Goal: Task Accomplishment & Management: Complete application form

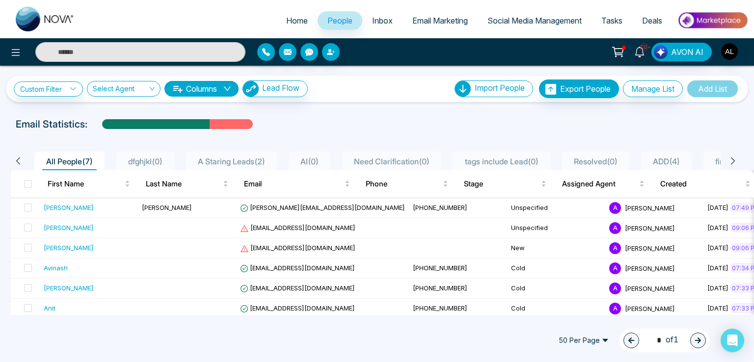
click at [19, 64] on div "10+ AVON AI" at bounding box center [377, 51] width 754 height 27
click at [19, 52] on icon at bounding box center [16, 53] width 12 height 12
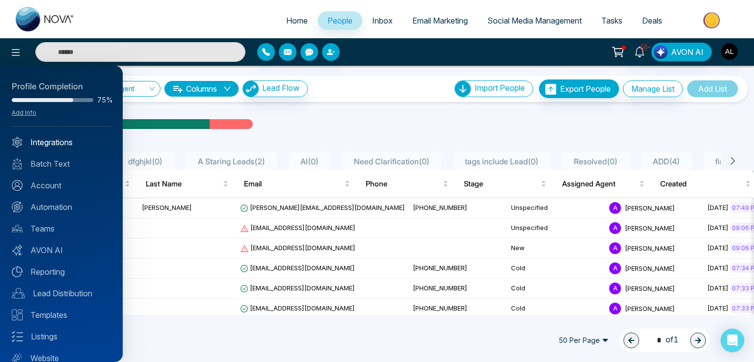
click at [47, 140] on link "Integrations" at bounding box center [61, 142] width 99 height 12
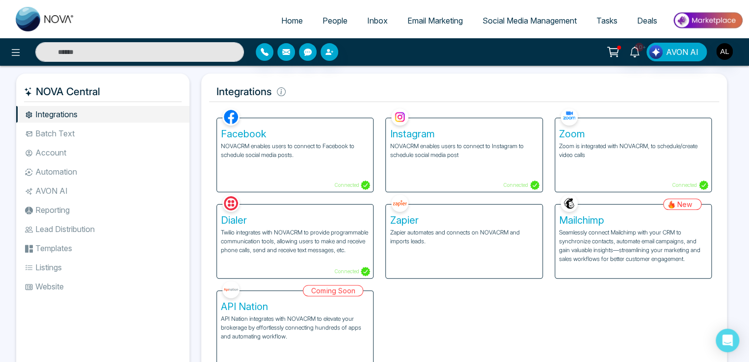
click at [49, 153] on li "Account" at bounding box center [102, 152] width 173 height 17
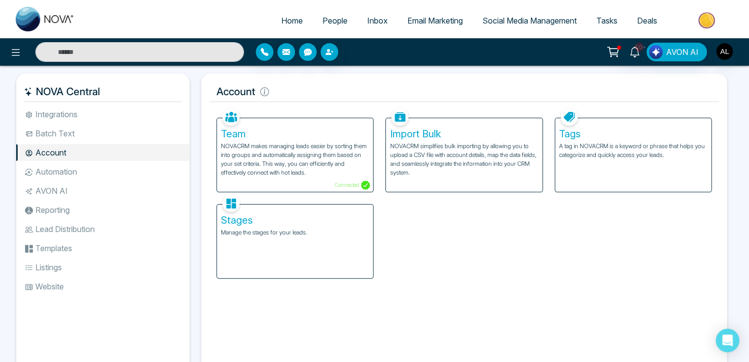
click at [624, 143] on p "A tag in NOVACRM is a keyword or phrase that helps you categorize and quickly a…" at bounding box center [633, 151] width 148 height 18
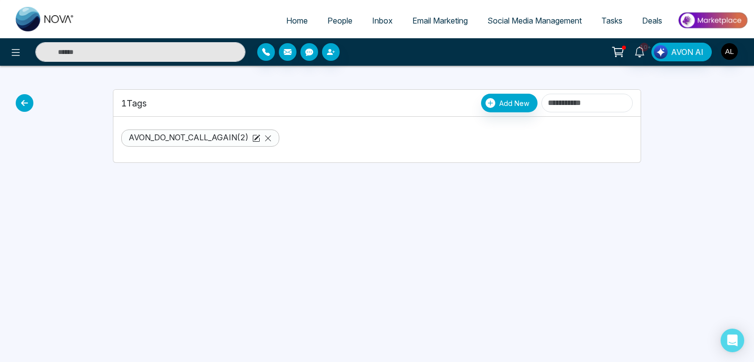
click at [603, 18] on span "Tasks" at bounding box center [611, 21] width 21 height 10
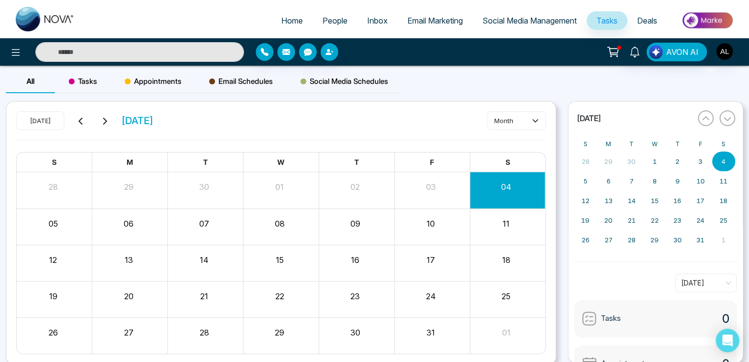
click at [161, 78] on span "Appointments" at bounding box center [153, 82] width 57 height 12
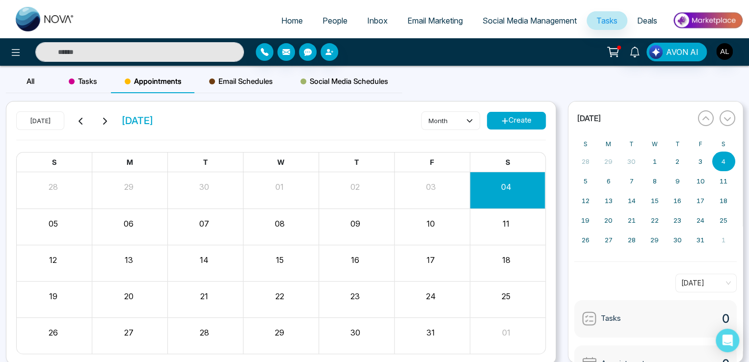
click at [524, 118] on button "Create" at bounding box center [516, 121] width 59 height 18
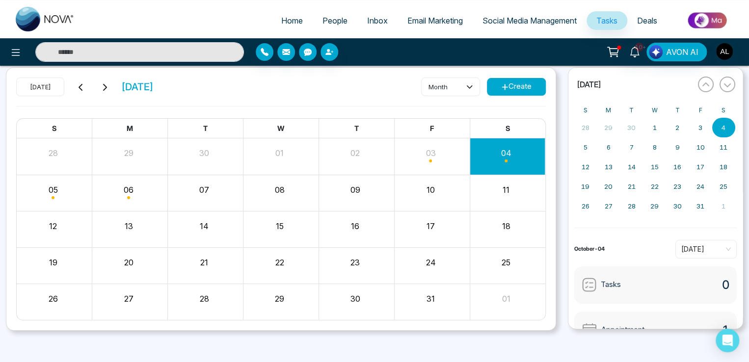
scroll to position [37, 0]
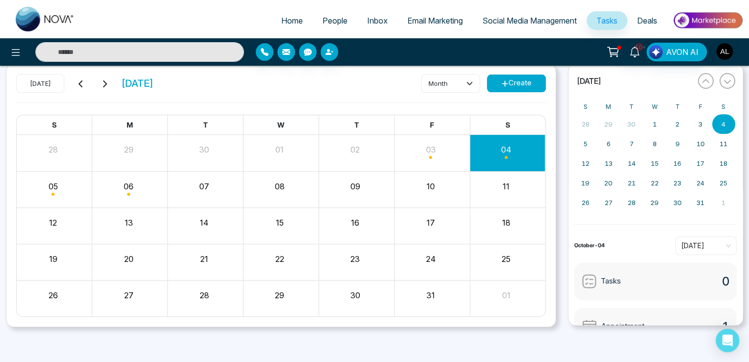
click at [516, 78] on button "Create" at bounding box center [516, 84] width 59 height 18
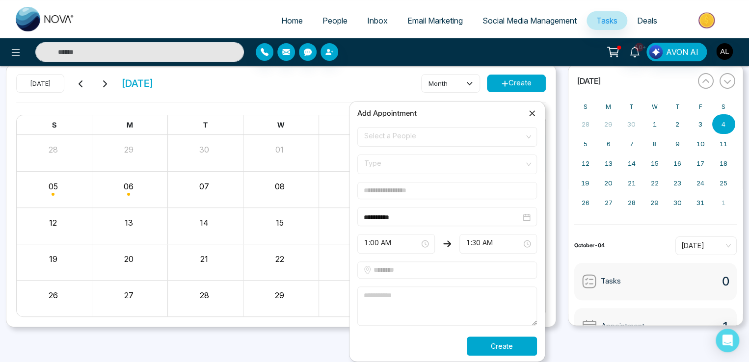
click at [505, 346] on button "Create" at bounding box center [502, 346] width 70 height 19
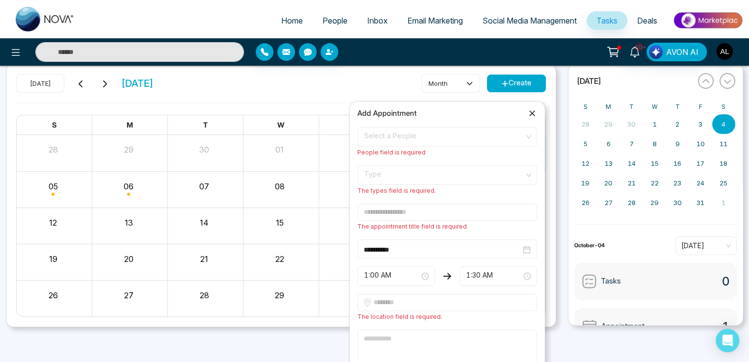
click at [386, 175] on span "Type" at bounding box center [447, 175] width 166 height 17
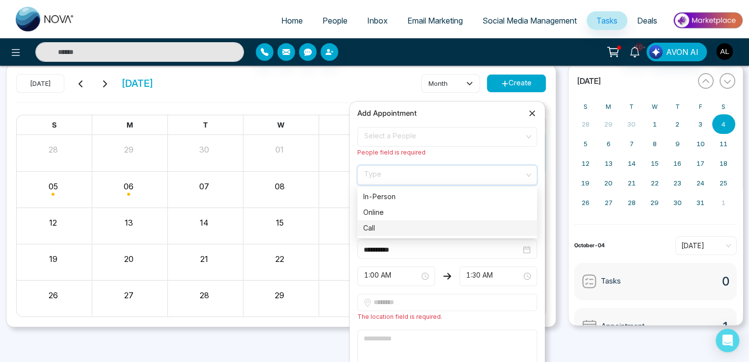
click at [382, 226] on div "Call" at bounding box center [447, 228] width 168 height 11
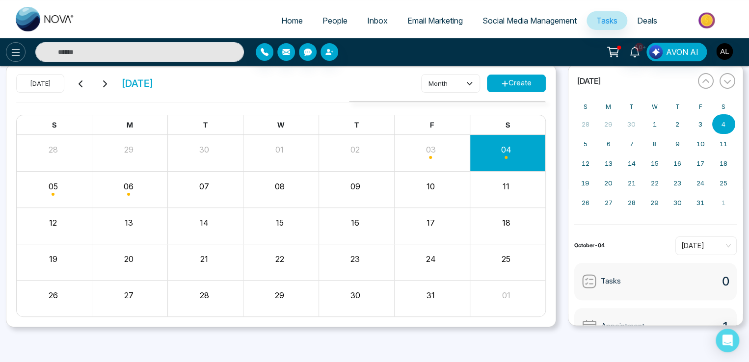
click at [14, 52] on icon at bounding box center [16, 53] width 12 height 12
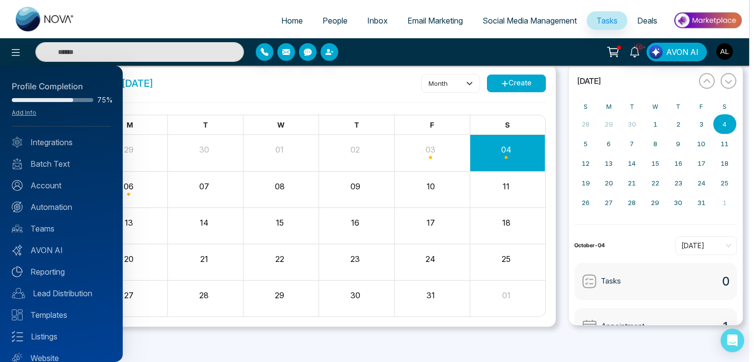
click at [45, 148] on div "Profile Completion 75% Add Info Integrations Batch Text Account Automation Team…" at bounding box center [61, 214] width 123 height 296
click at [61, 140] on link "Integrations" at bounding box center [61, 142] width 99 height 12
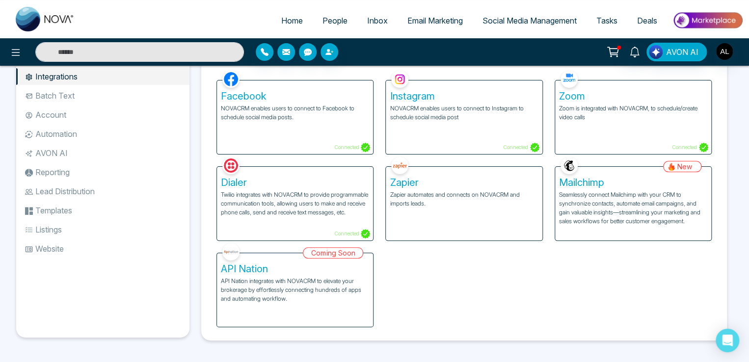
scroll to position [39, 0]
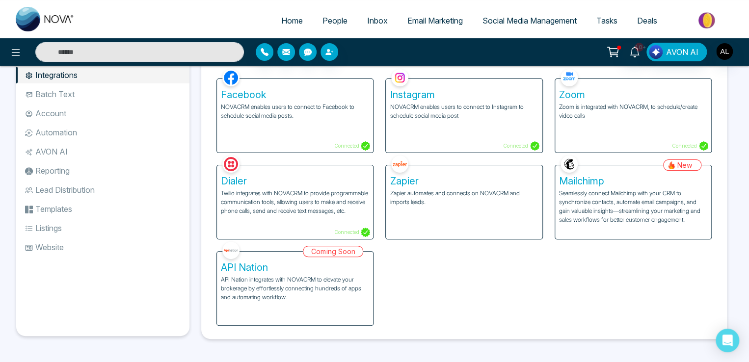
click at [329, 24] on span "People" at bounding box center [334, 21] width 25 height 10
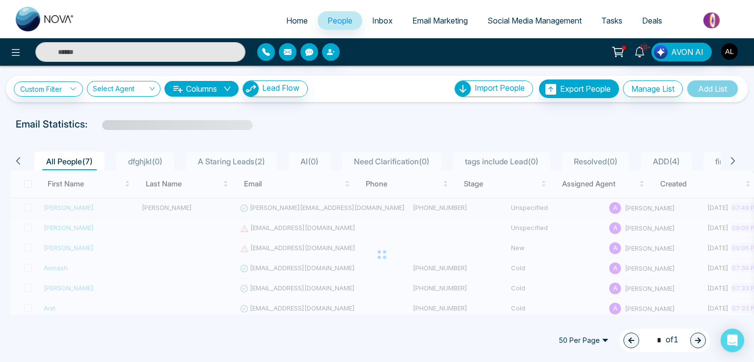
click at [285, 204] on div "First Name Last Name Email Phone Stage Assigned Agent Created Tags Source Provi…" at bounding box center [382, 254] width 744 height 169
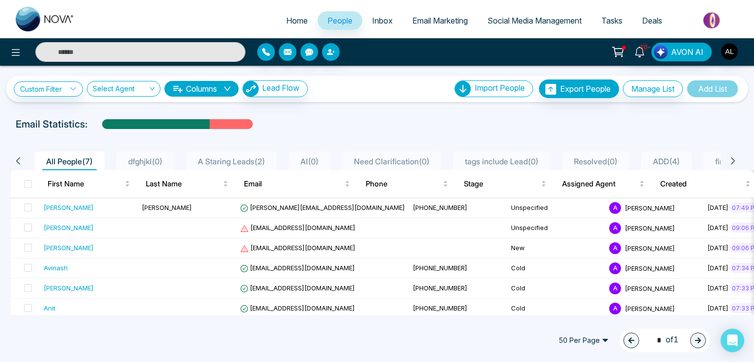
click at [283, 209] on span "Jayesh@mmnovatech.com" at bounding box center [322, 208] width 165 height 8
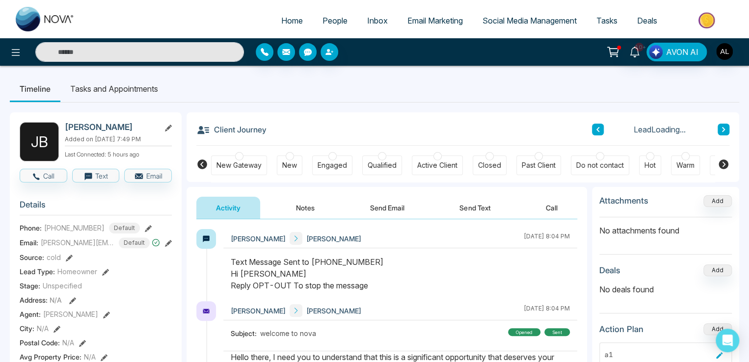
click at [474, 205] on button "Send Text" at bounding box center [475, 208] width 70 height 22
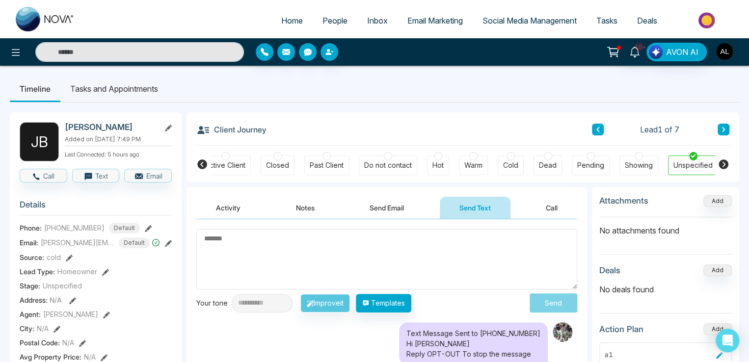
click at [727, 51] on img "button" at bounding box center [724, 51] width 17 height 17
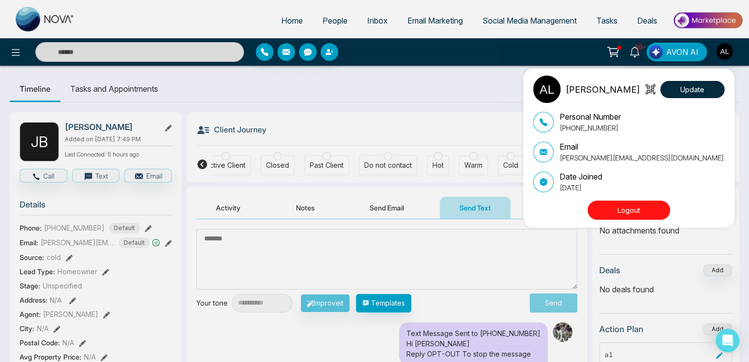
click at [621, 213] on button "Logout" at bounding box center [629, 210] width 82 height 19
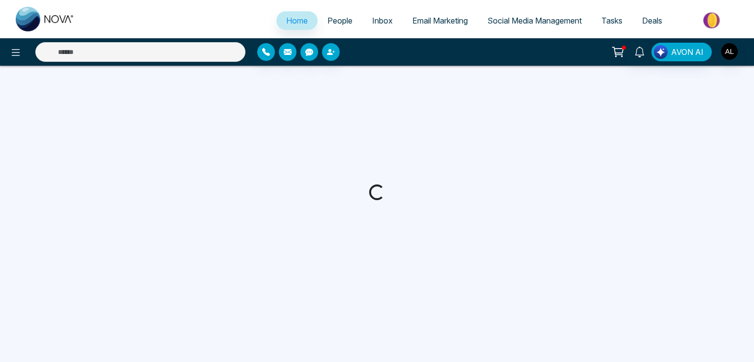
select select "*"
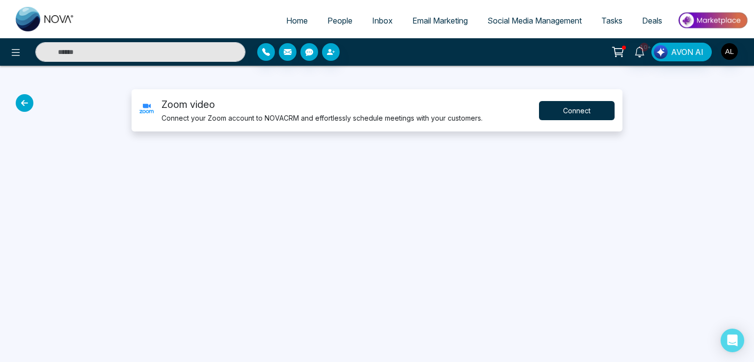
click at [563, 113] on button "Connect" at bounding box center [577, 110] width 76 height 19
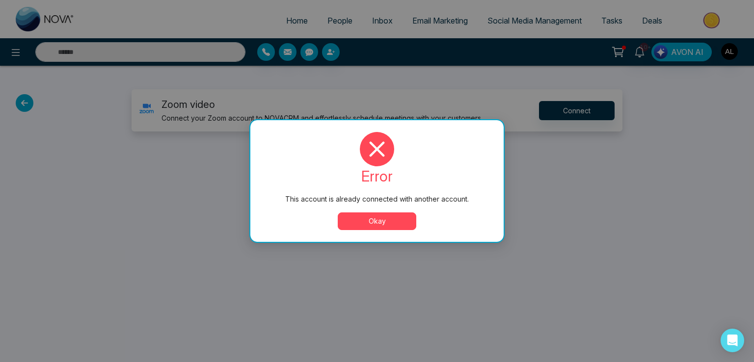
click at [384, 220] on button "Okay" at bounding box center [377, 222] width 79 height 18
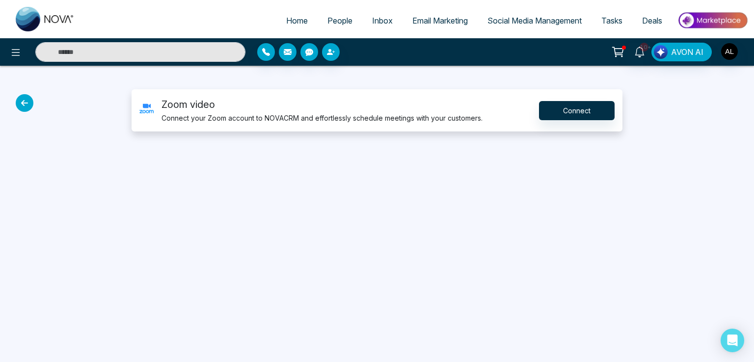
click at [328, 12] on link "People" at bounding box center [340, 20] width 45 height 19
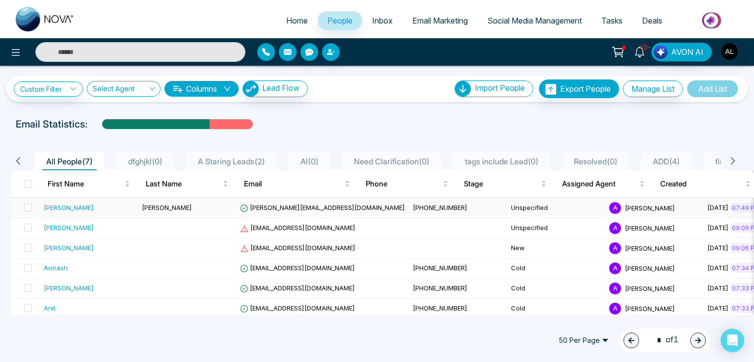
click at [283, 202] on td "Jayesh@mmnovatech.com" at bounding box center [322, 208] width 173 height 20
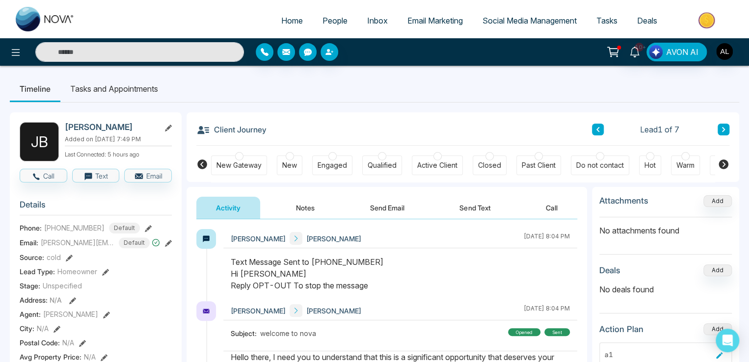
click at [322, 164] on div "Engaged" at bounding box center [332, 166] width 29 height 10
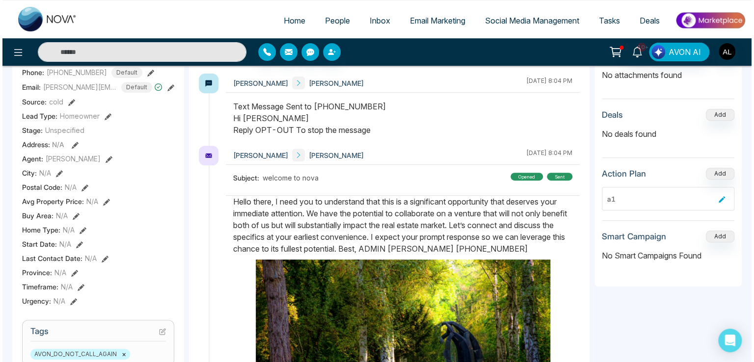
scroll to position [155, 0]
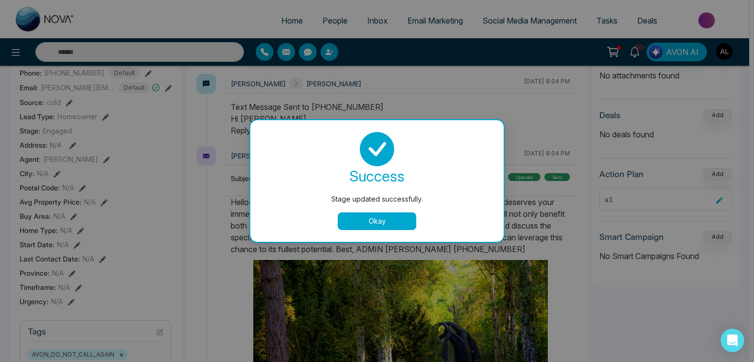
click at [379, 216] on button "Okay" at bounding box center [377, 222] width 79 height 18
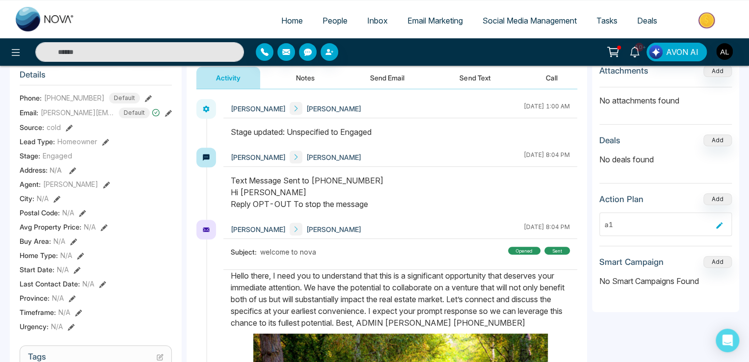
scroll to position [49, 0]
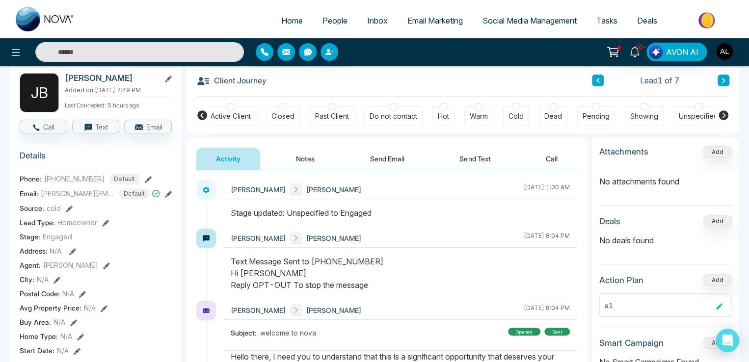
click at [309, 156] on button "Notes" at bounding box center [305, 159] width 58 height 22
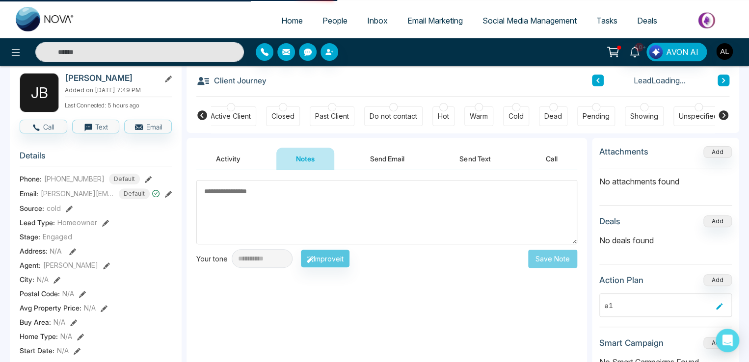
click at [242, 163] on button "Activity" at bounding box center [228, 159] width 64 height 22
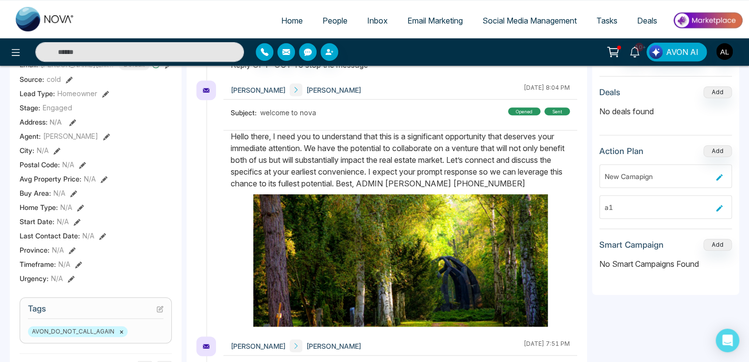
scroll to position [49, 0]
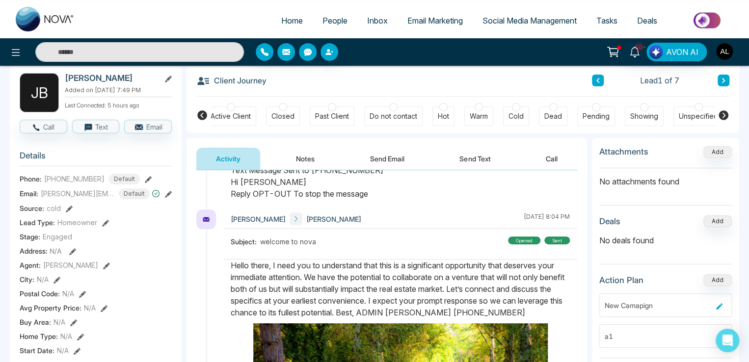
click at [726, 49] on img "button" at bounding box center [724, 51] width 17 height 17
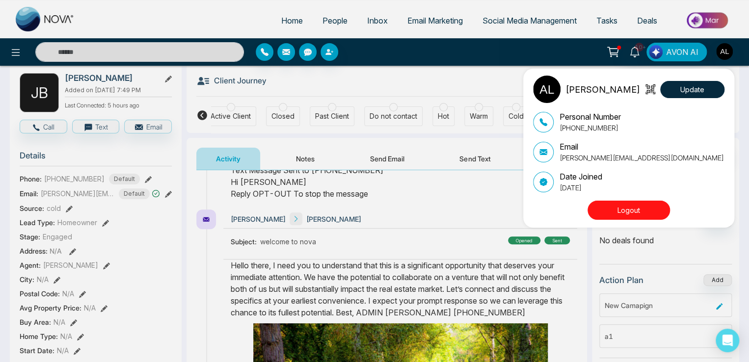
click at [603, 210] on button "Logout" at bounding box center [629, 210] width 82 height 19
